Goal: Information Seeking & Learning: Learn about a topic

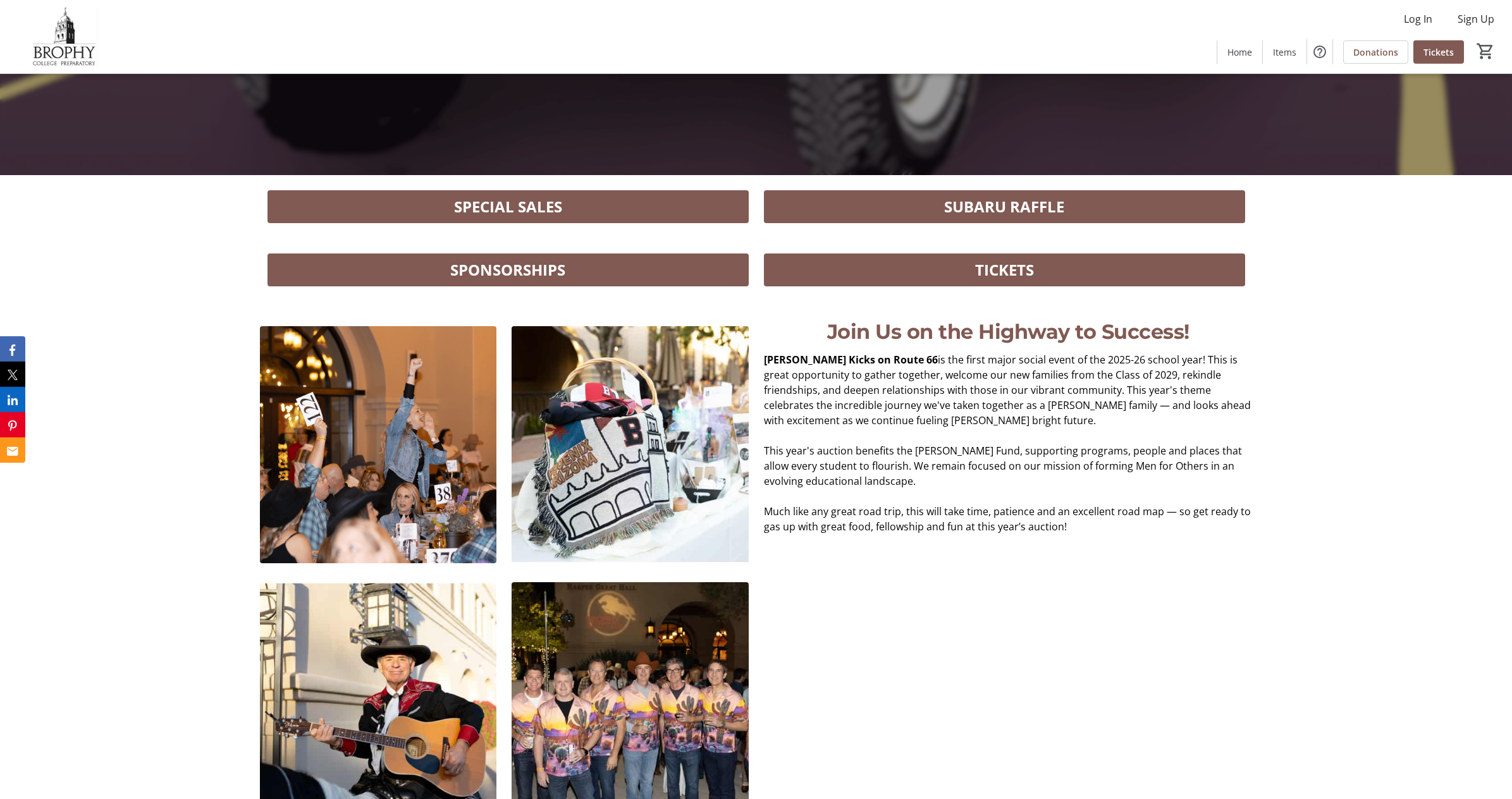
scroll to position [698, 0]
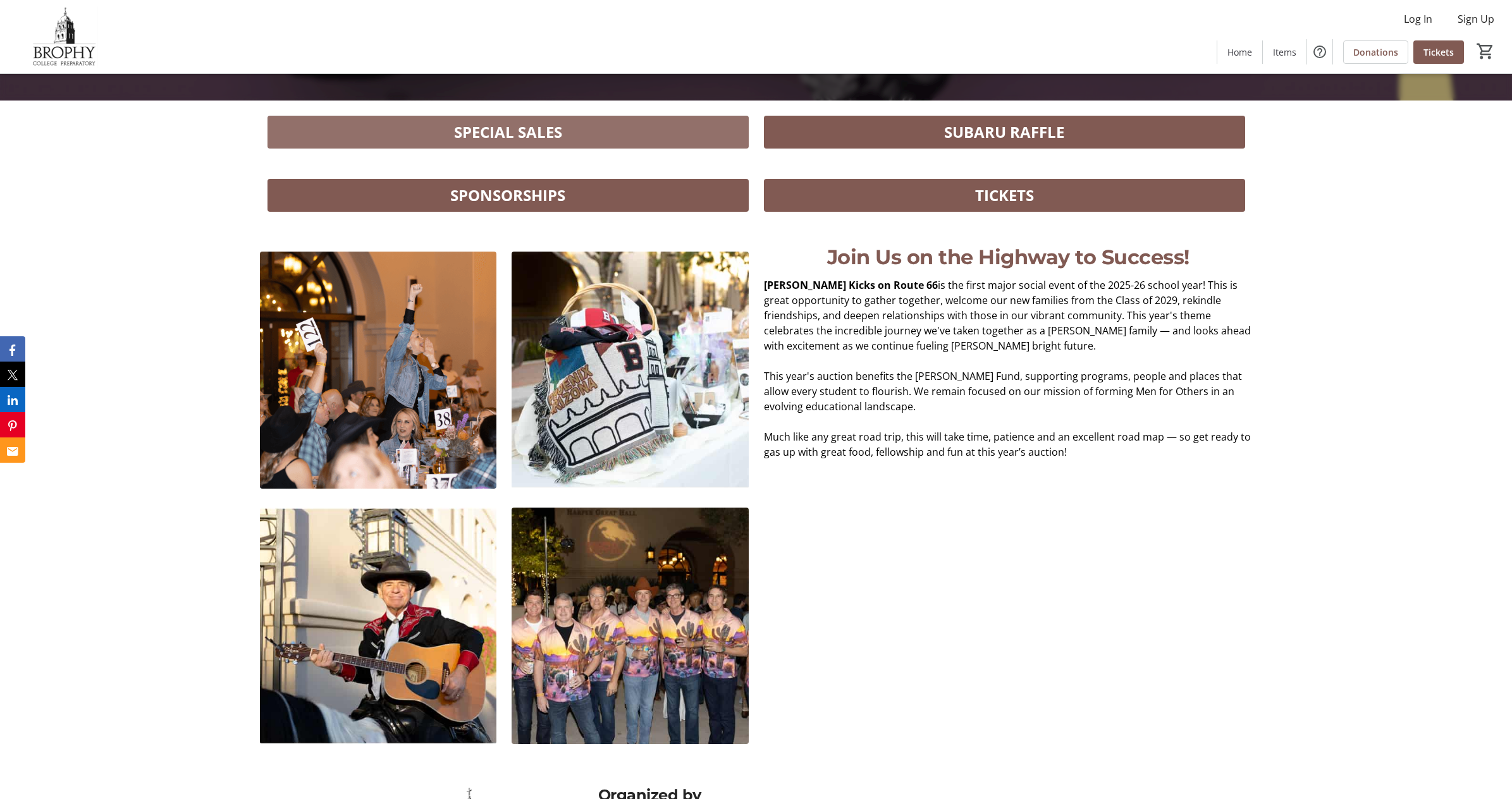
click at [517, 131] on span "SPECIAL SALES" at bounding box center [508, 132] width 108 height 23
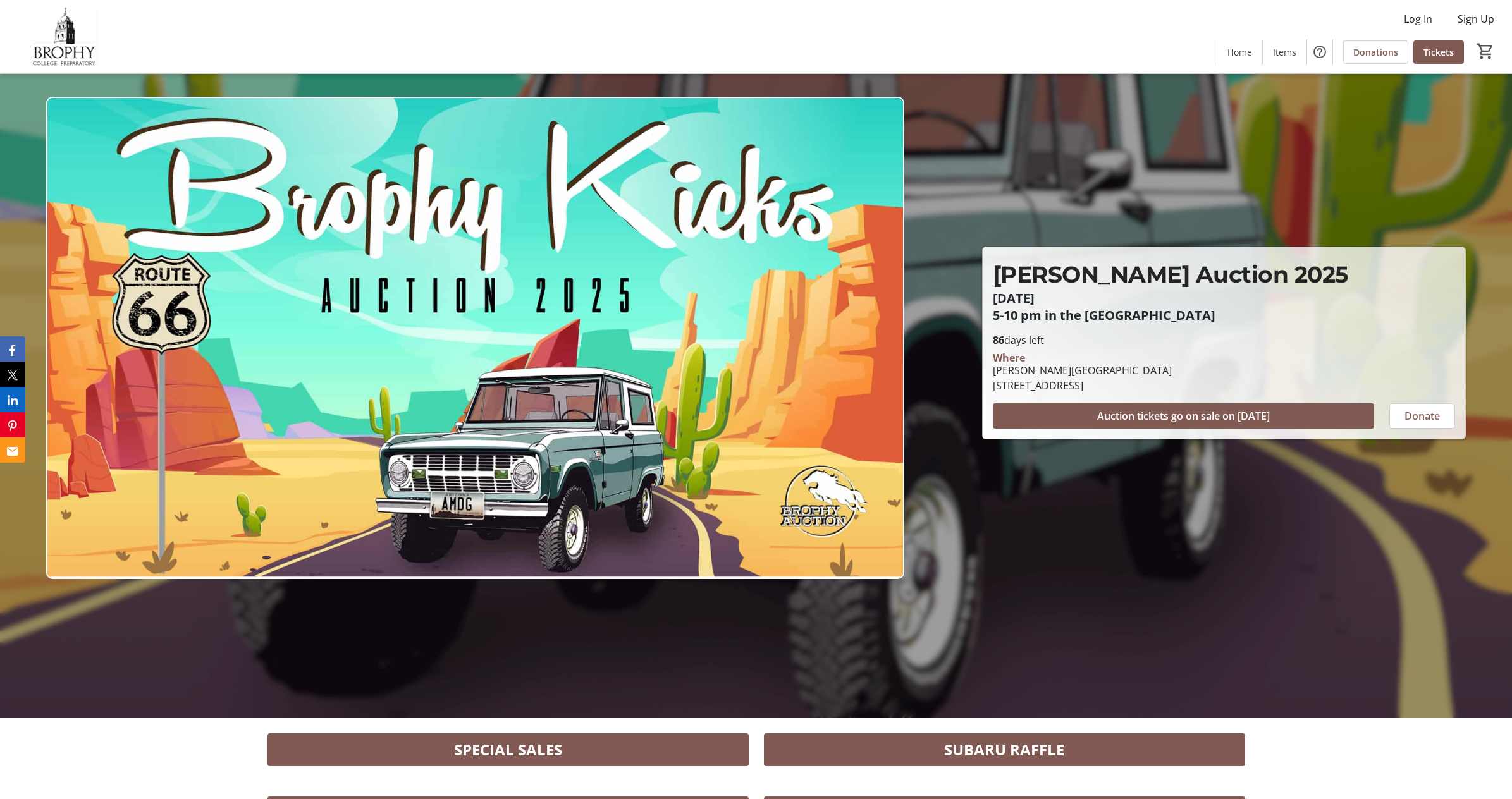
scroll to position [0, 0]
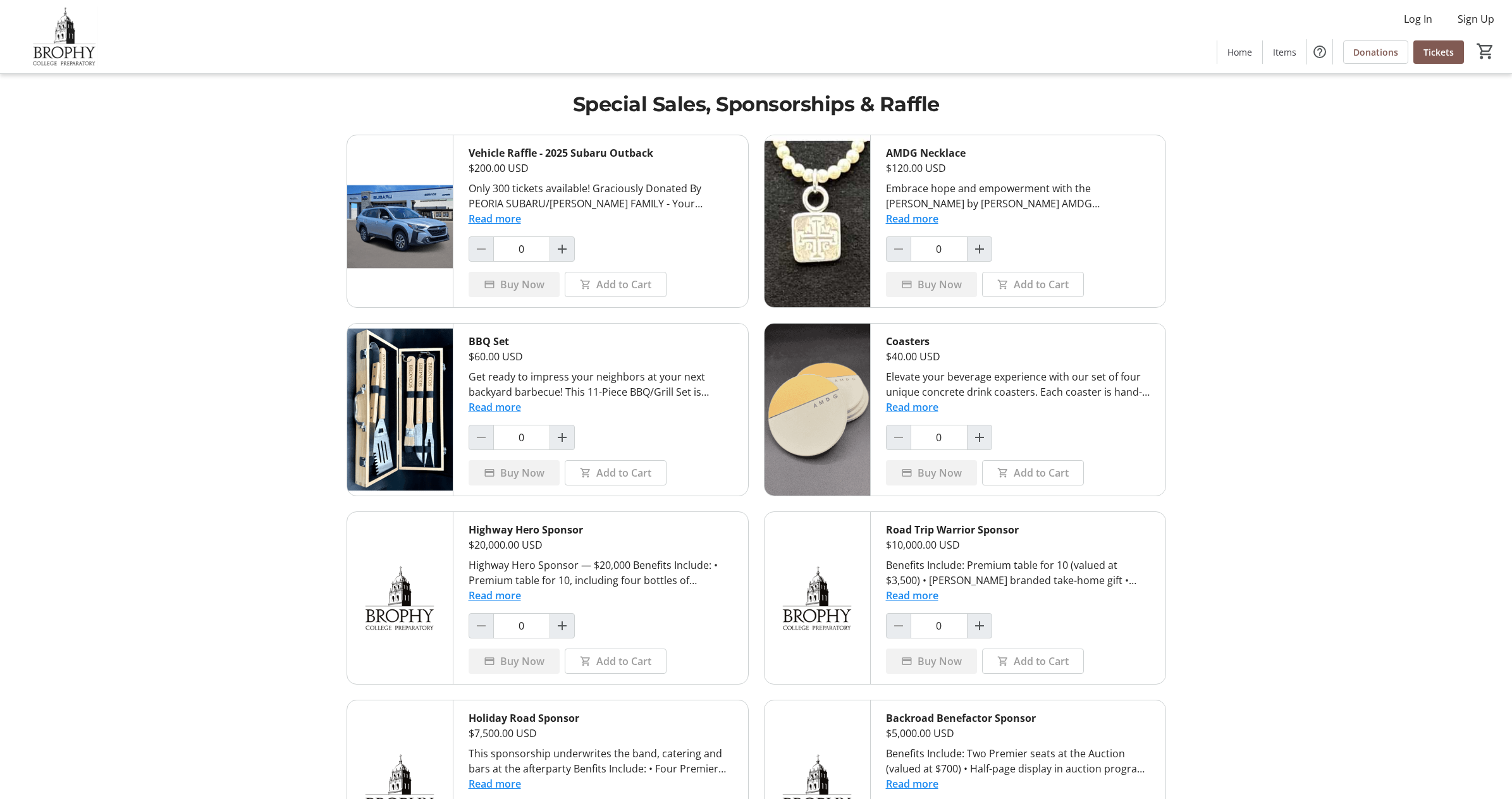
click at [504, 409] on button "Read more" at bounding box center [495, 406] width 52 height 15
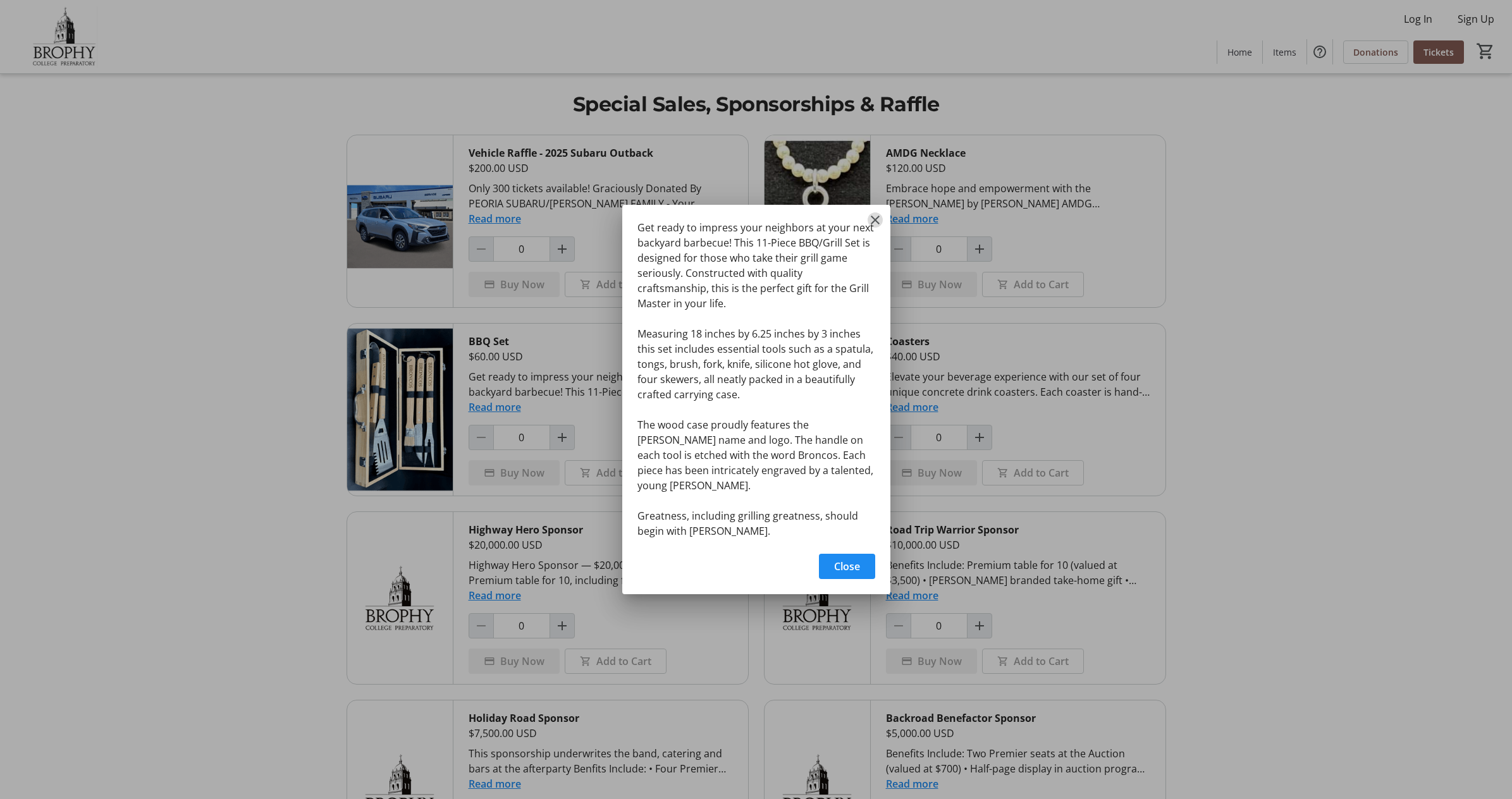
click at [878, 225] on mat-icon "Close" at bounding box center [874, 219] width 15 height 15
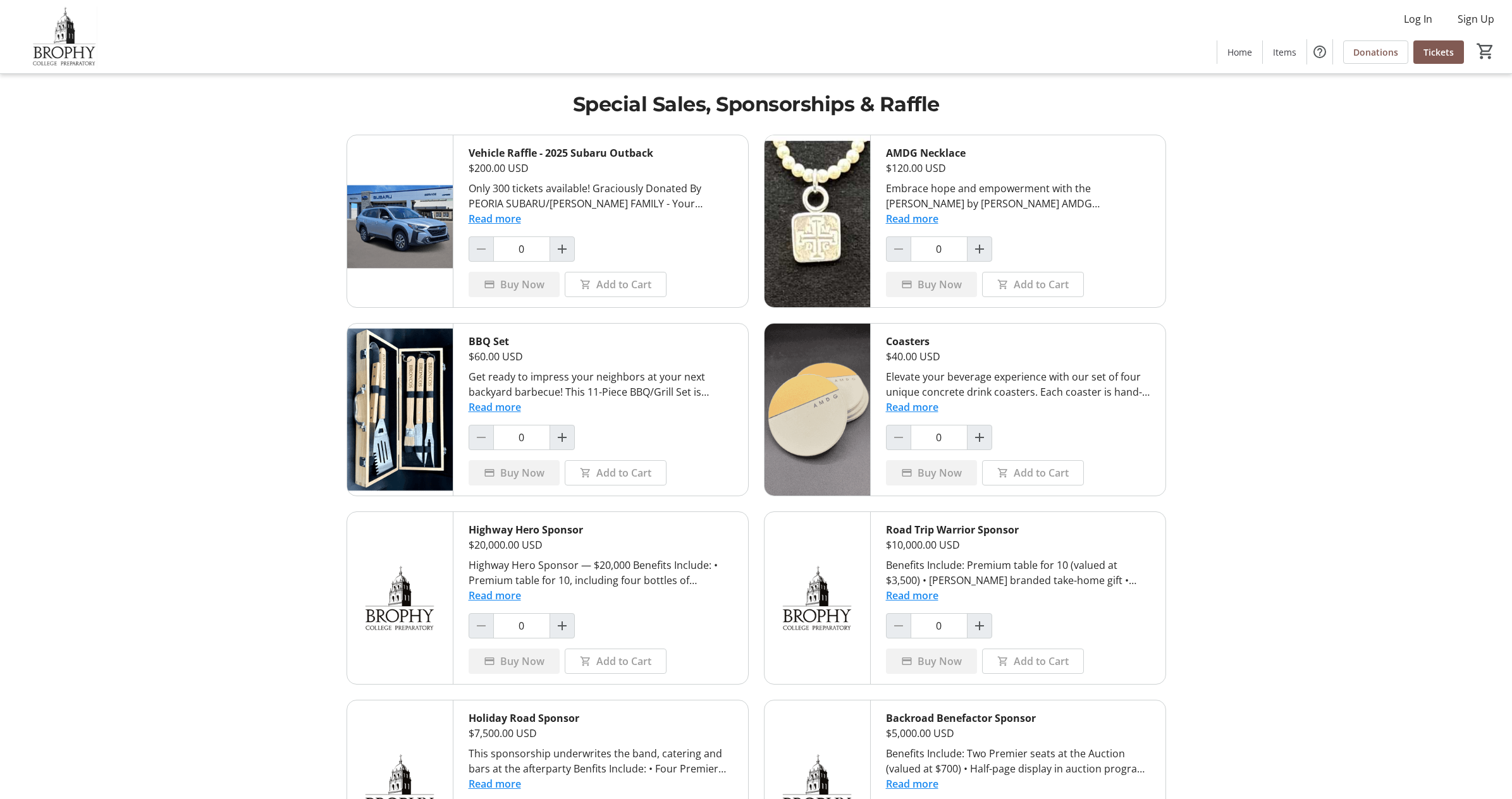
click at [910, 219] on button "Read more" at bounding box center [911, 218] width 52 height 15
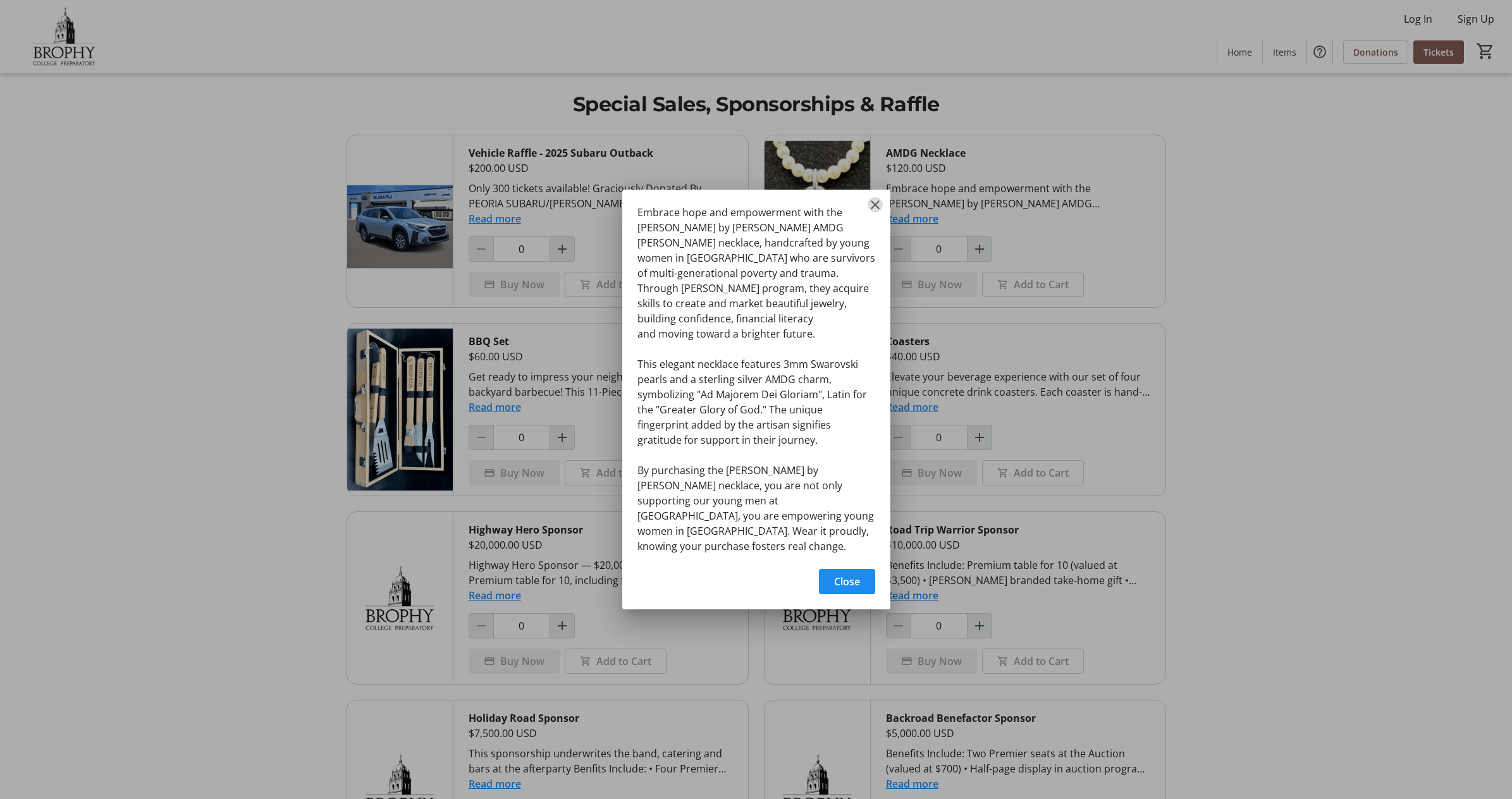
click at [875, 213] on mat-icon "Close" at bounding box center [874, 204] width 15 height 15
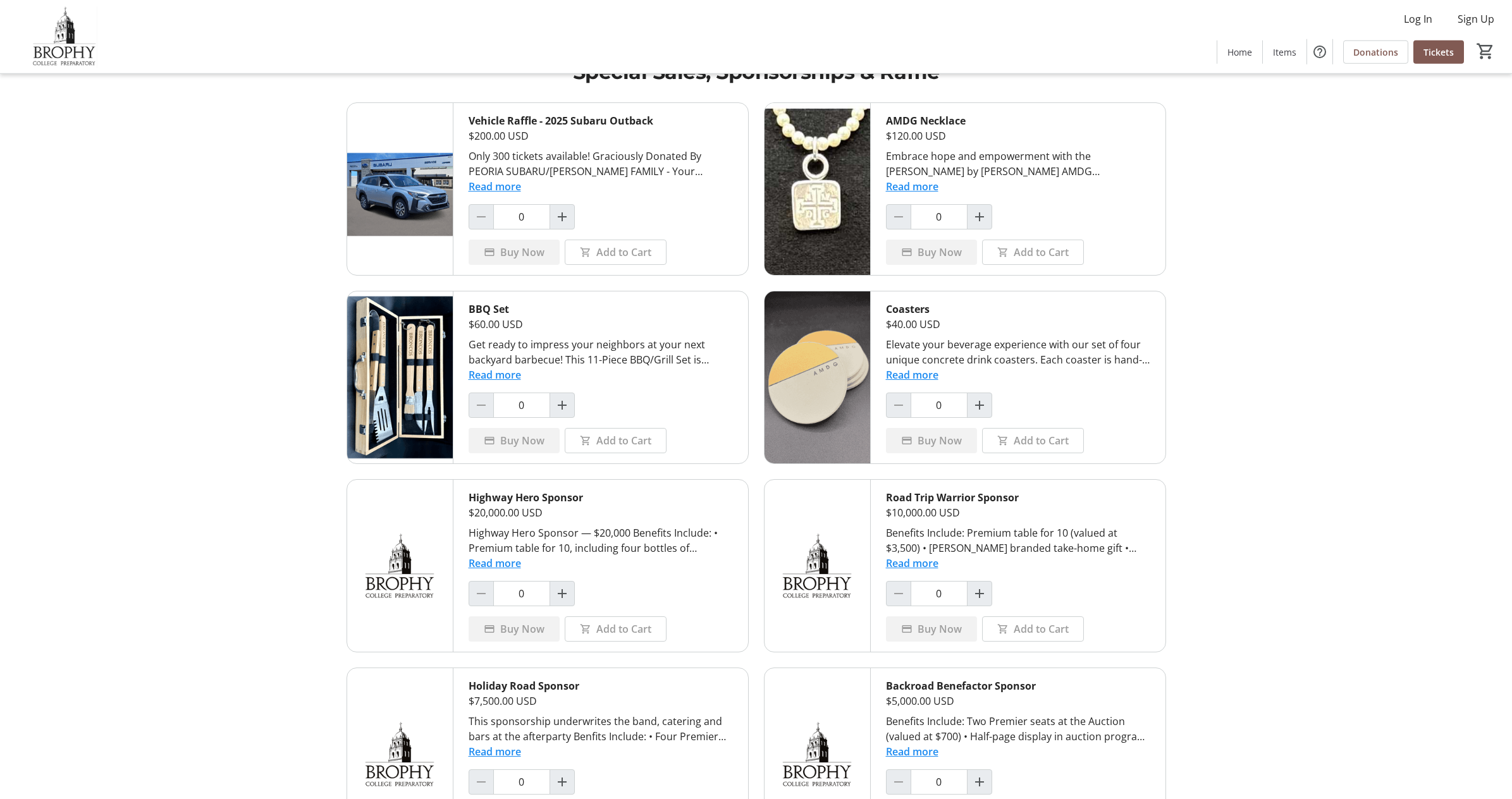
scroll to position [50, 0]
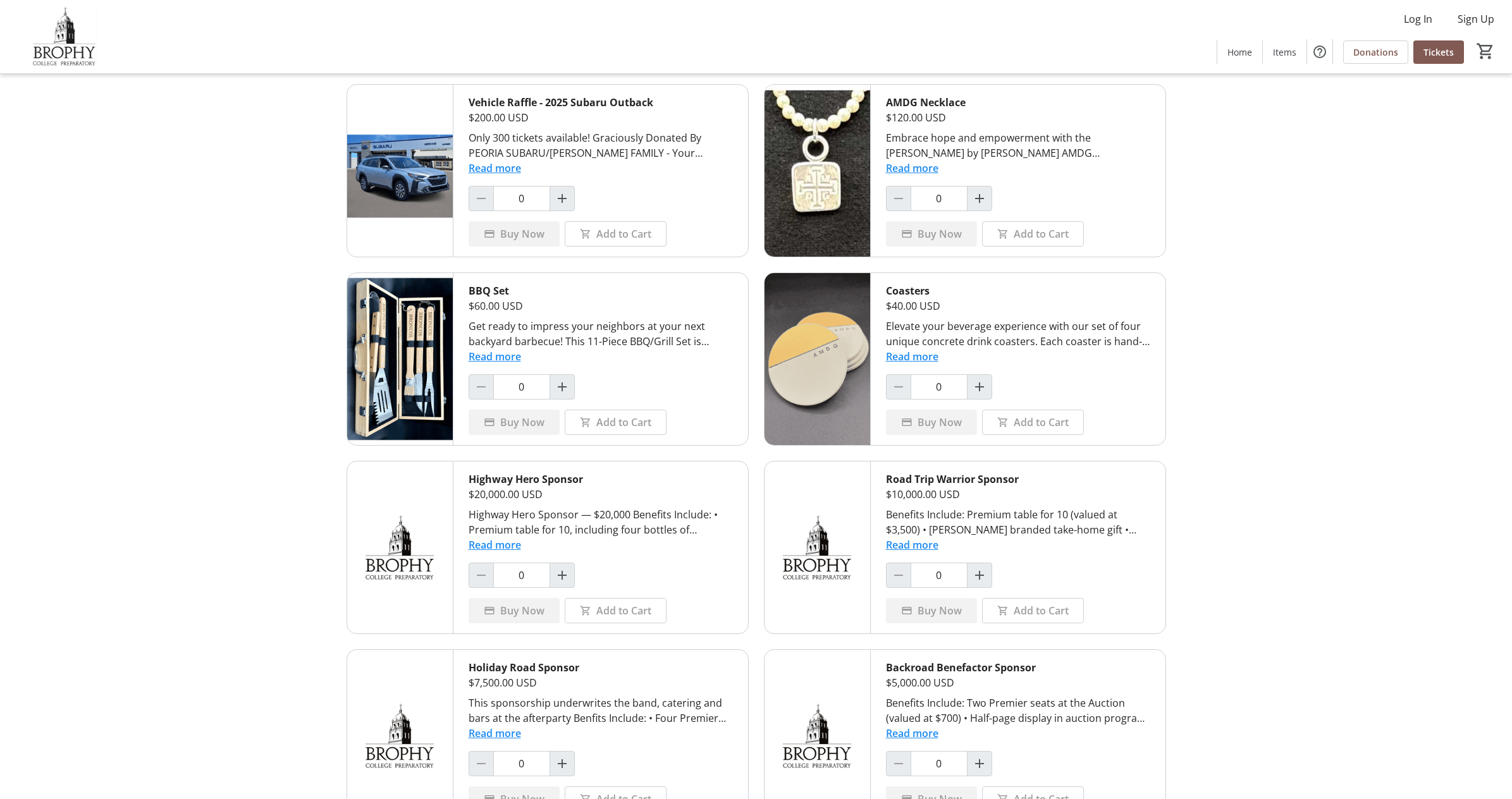
click at [411, 339] on img at bounding box center [400, 359] width 106 height 172
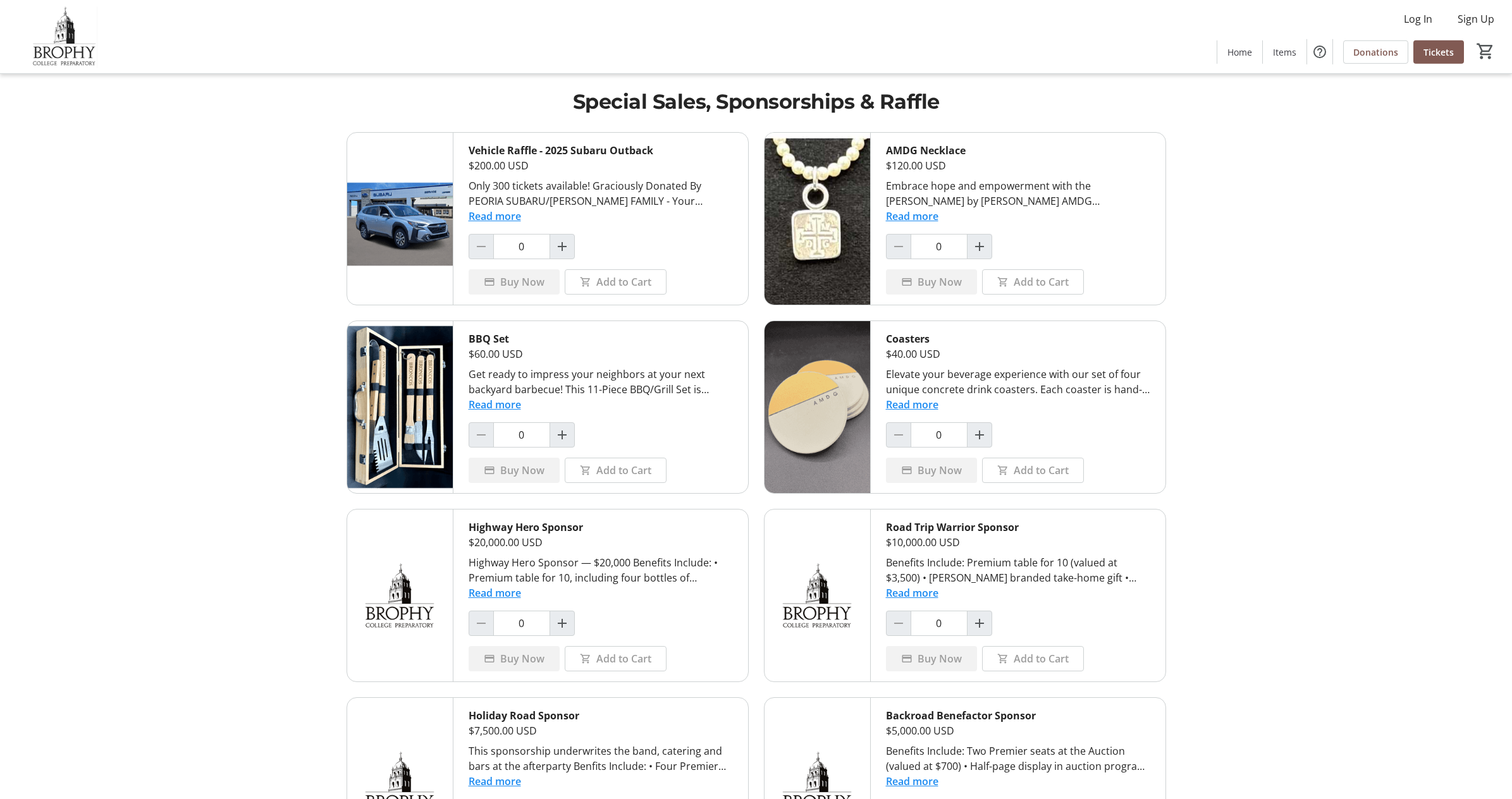
scroll to position [0, 0]
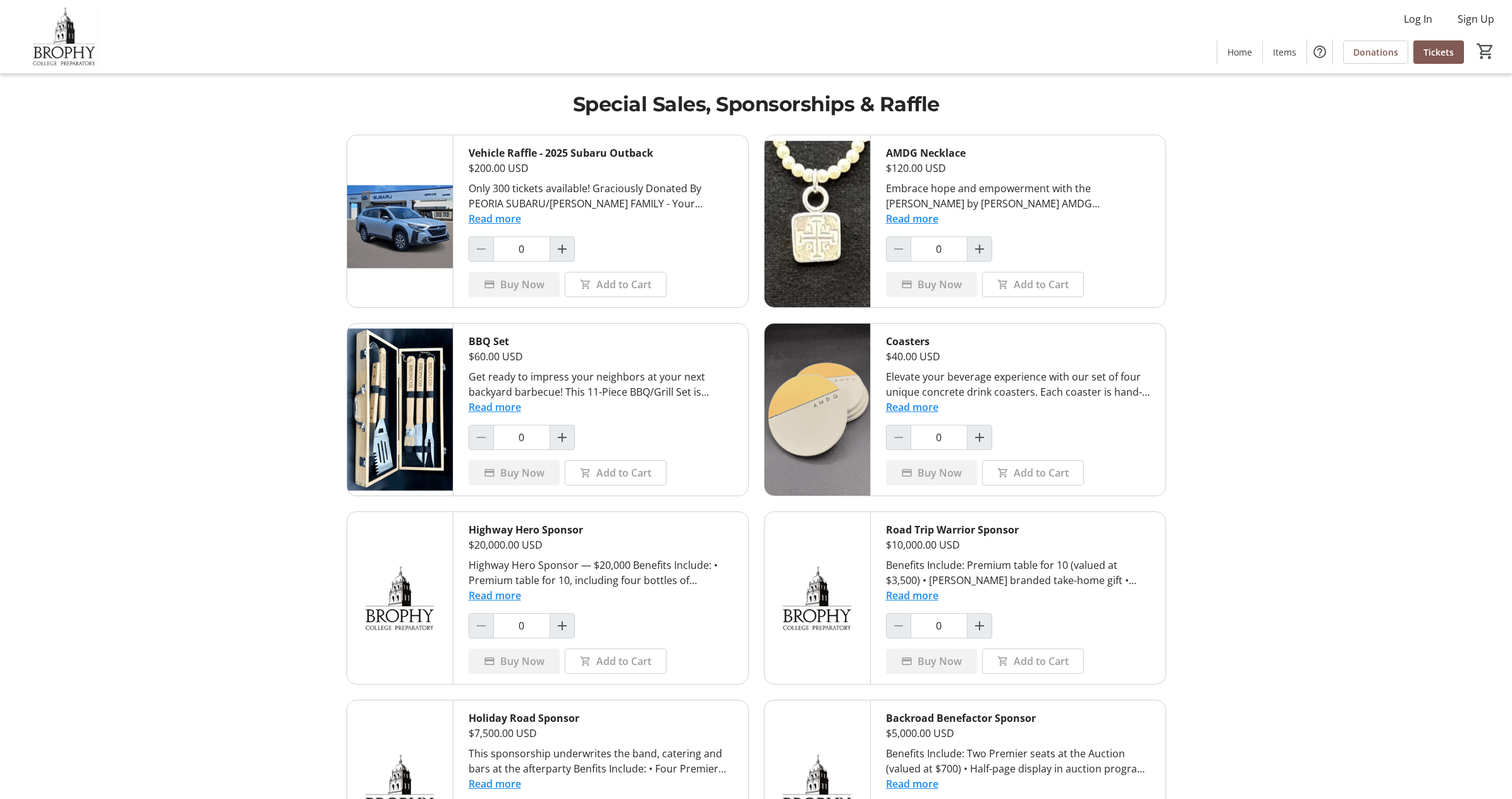
click at [495, 219] on button "Read more" at bounding box center [495, 218] width 52 height 15
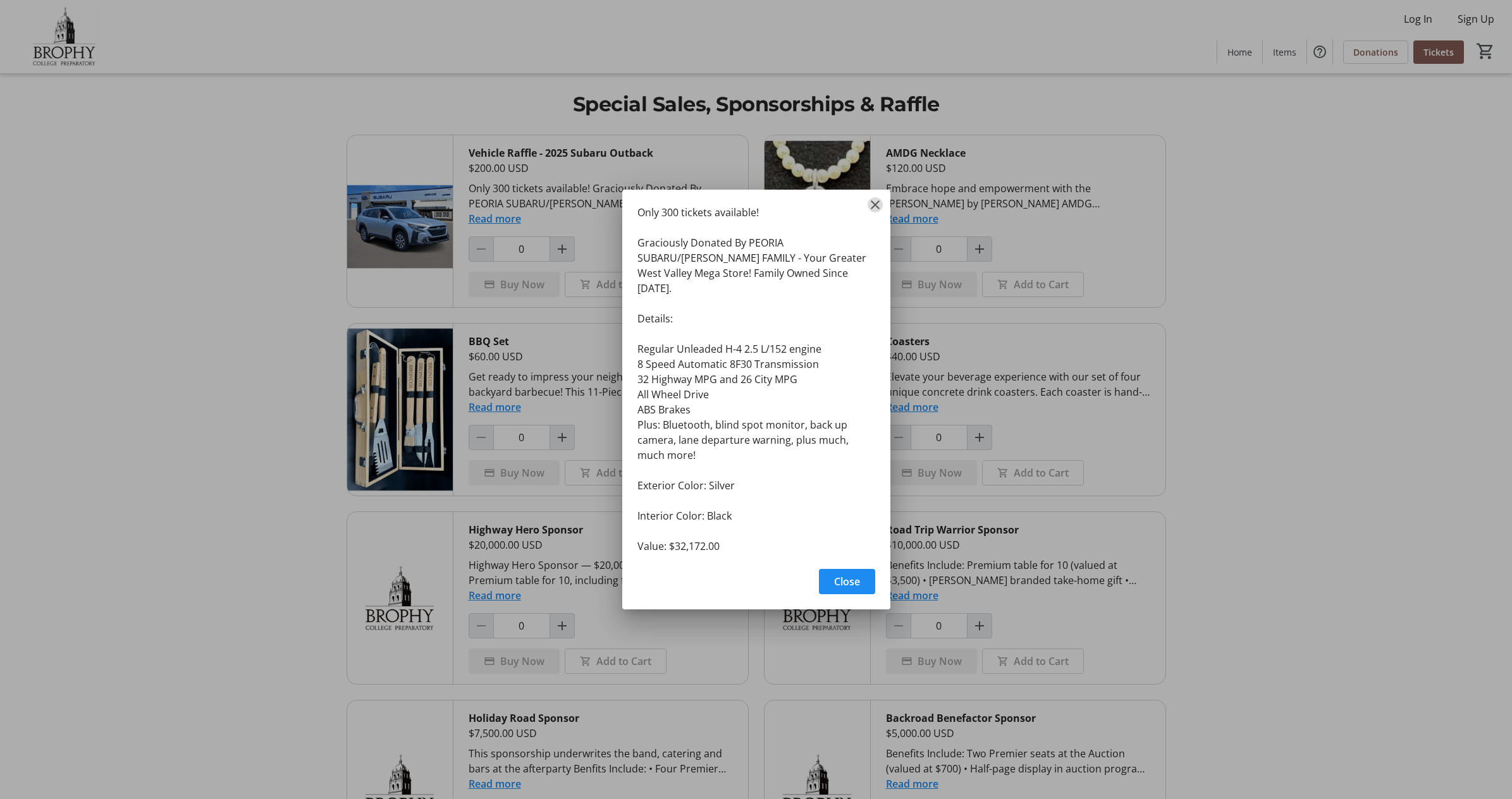
click at [873, 213] on mat-icon "Close" at bounding box center [874, 204] width 15 height 15
